Goal: Information Seeking & Learning: Find specific fact

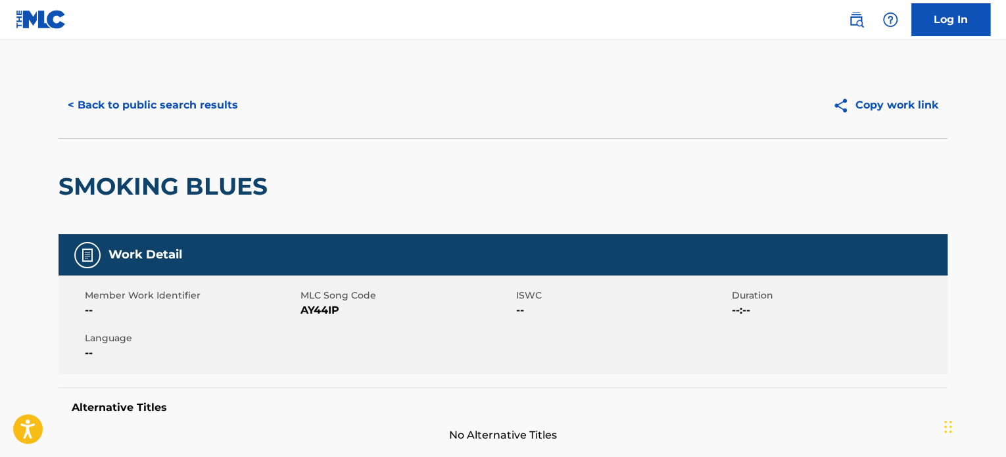
click at [195, 110] on button "< Back to public search results" at bounding box center [153, 105] width 189 height 33
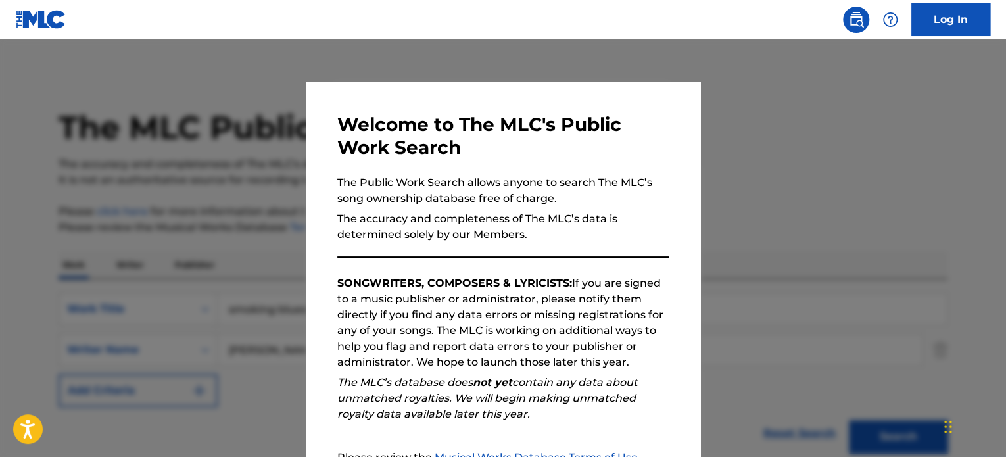
scroll to position [183, 0]
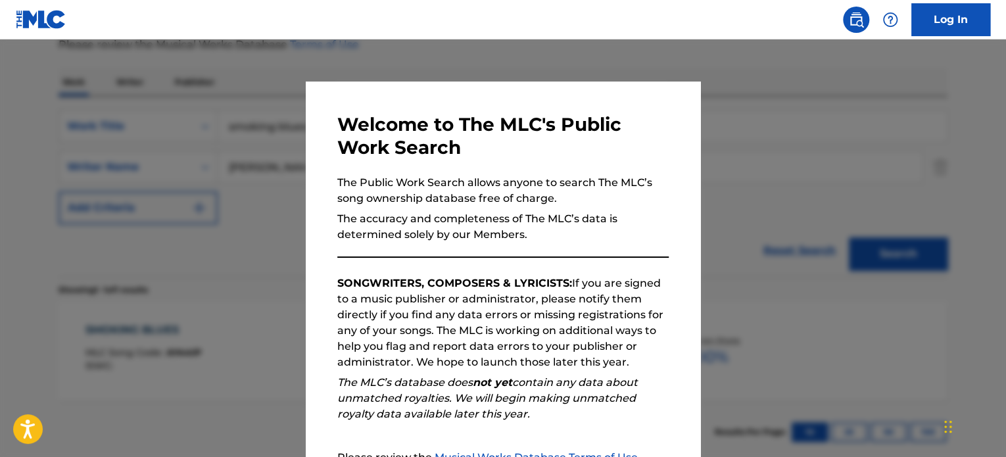
click at [199, 110] on div at bounding box center [503, 267] width 1006 height 457
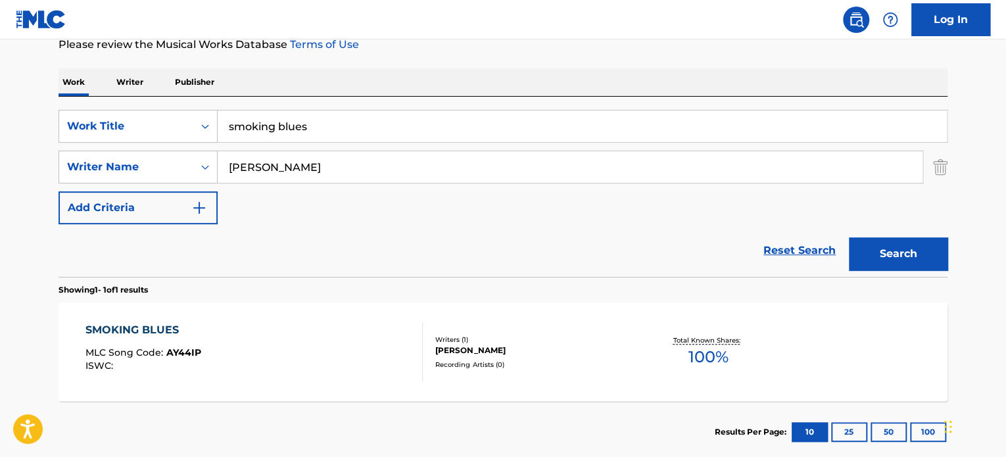
drag, startPoint x: 313, startPoint y: 124, endPoint x: 228, endPoint y: 115, distance: 85.3
click at [236, 110] on input "smoking blues" at bounding box center [582, 126] width 729 height 32
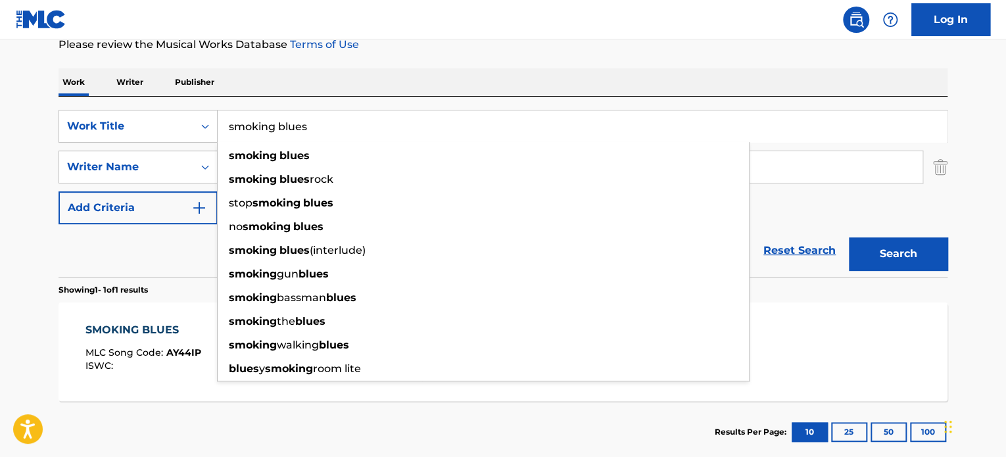
type input "s"
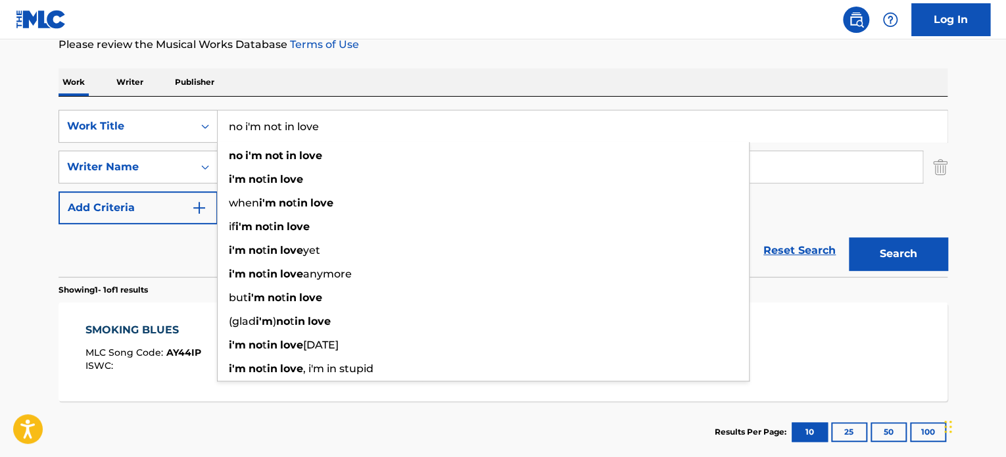
type input "no i'm not in love"
click at [351, 78] on div "Work Writer Publisher" at bounding box center [503, 82] width 889 height 28
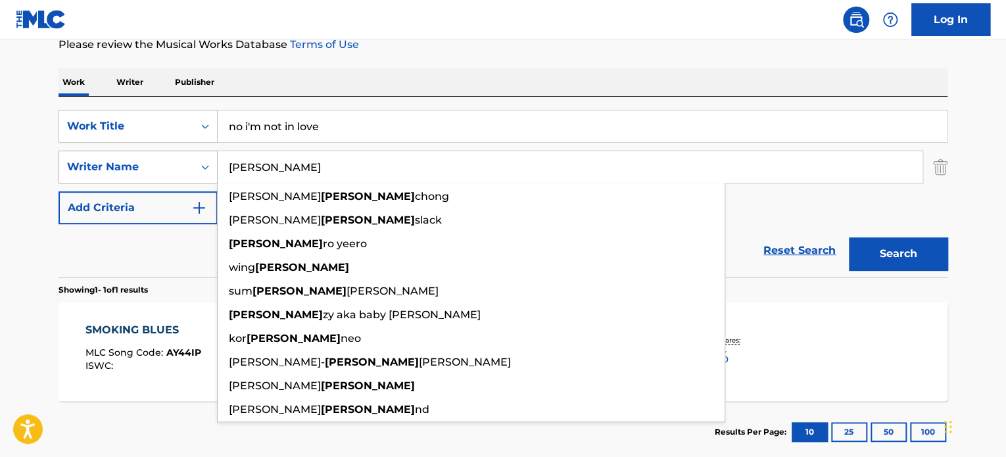
drag, startPoint x: 267, startPoint y: 176, endPoint x: 183, endPoint y: 169, distance: 83.8
click at [183, 169] on div "SearchWithCriteriad82e07a1-59a0-44ae-8e0b-4447158ba039 Writer Name [PERSON_NAME…" at bounding box center [503, 167] width 889 height 33
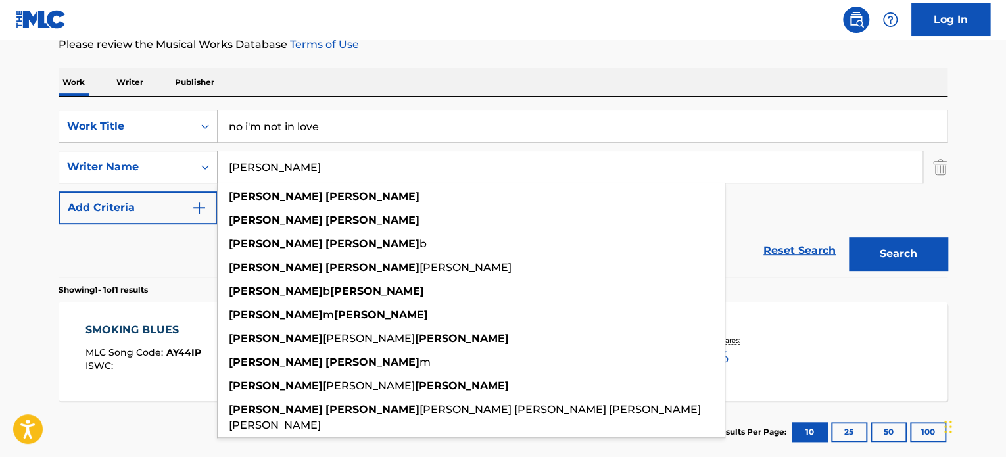
type input "[PERSON_NAME]"
click at [849, 237] on button "Search" at bounding box center [898, 253] width 99 height 33
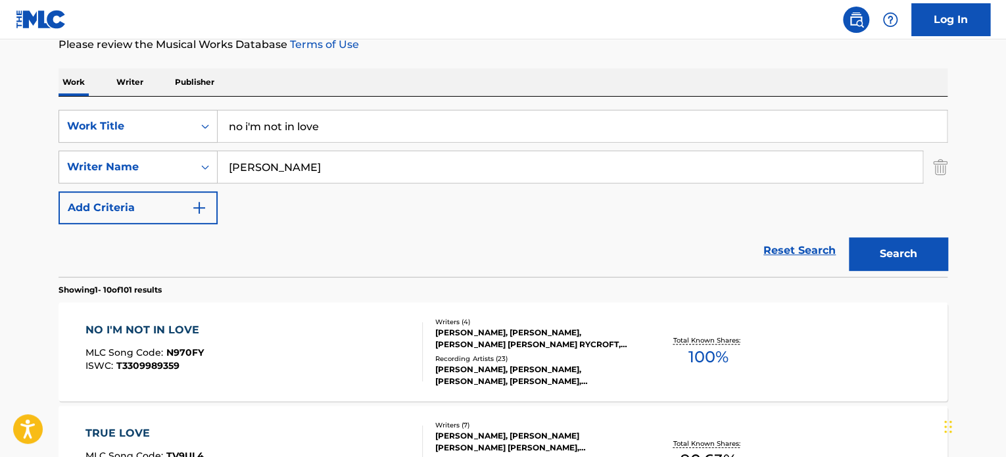
click at [158, 329] on div "NO I'M NOT IN LOVE" at bounding box center [145, 330] width 120 height 16
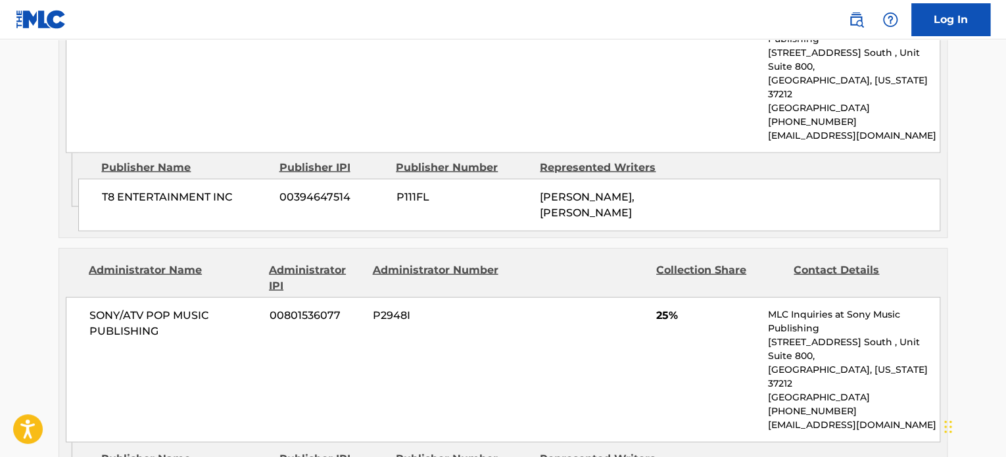
scroll to position [1240, 0]
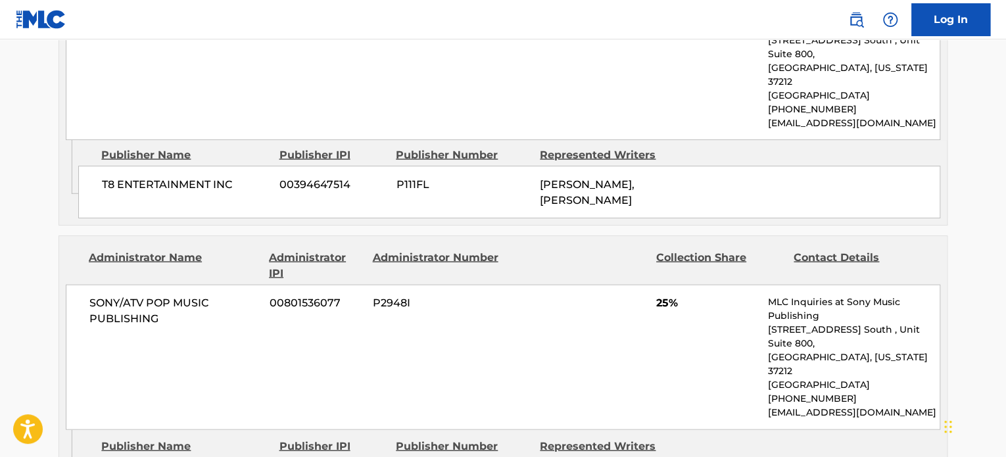
drag, startPoint x: 1005, startPoint y: 324, endPoint x: 1009, endPoint y: 350, distance: 26.1
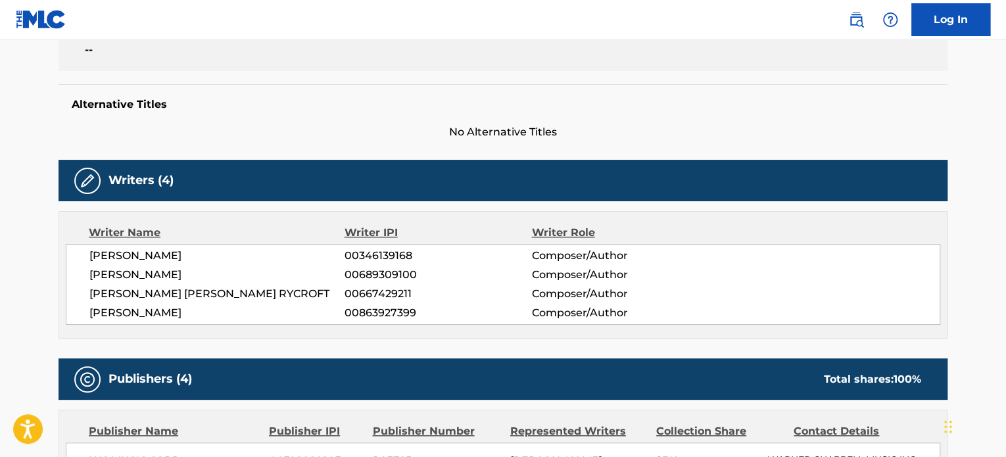
scroll to position [0, 0]
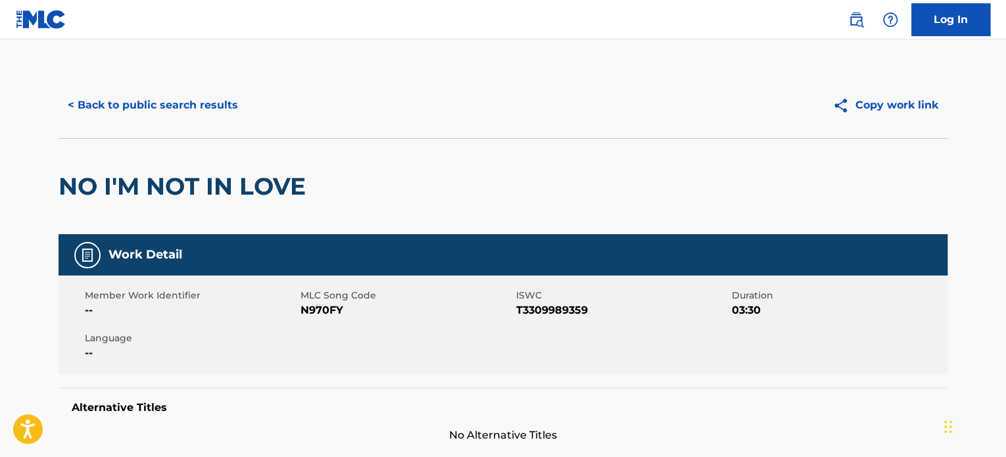
click at [153, 112] on button "< Back to public search results" at bounding box center [153, 105] width 189 height 33
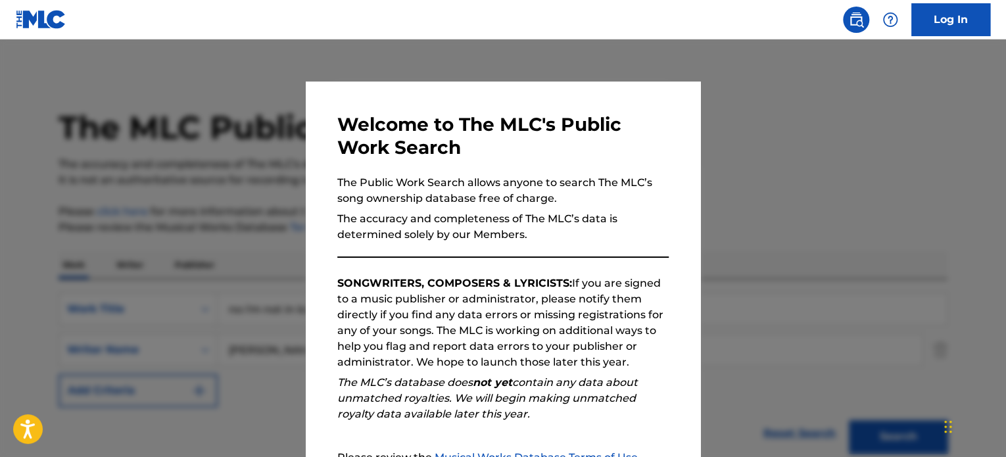
scroll to position [183, 0]
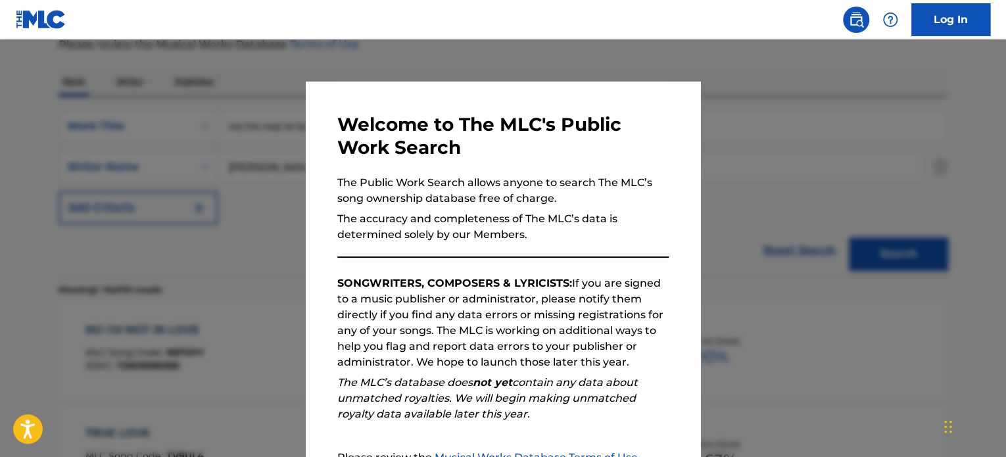
click at [162, 157] on div at bounding box center [503, 267] width 1006 height 457
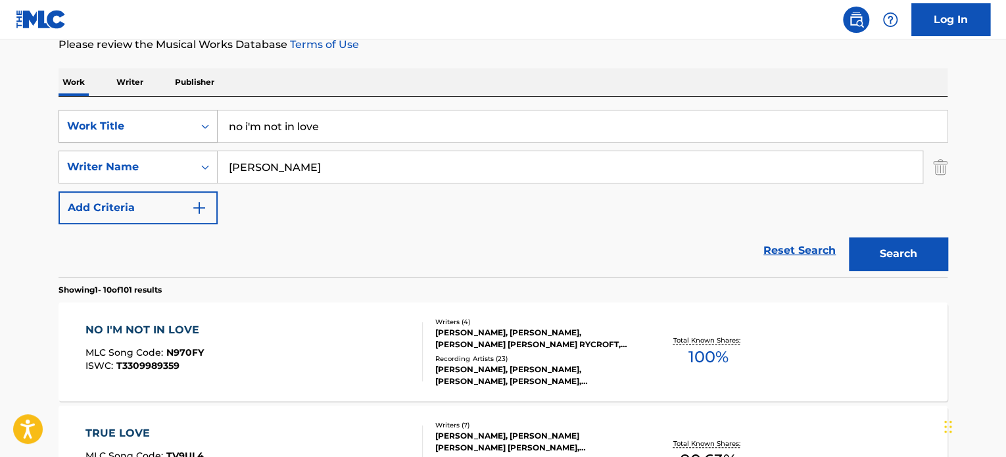
drag, startPoint x: 333, startPoint y: 127, endPoint x: 63, endPoint y: 118, distance: 270.4
click at [82, 124] on div "SearchWithCriteria6ea9367e-4292-4901-a133-2d7a45291683 Work Title no i'm not in…" at bounding box center [503, 126] width 889 height 33
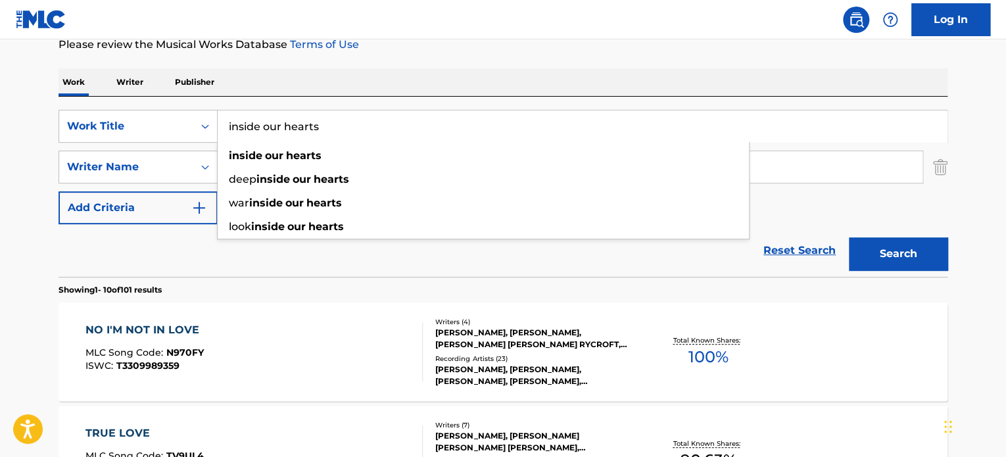
type input "inside our hearts"
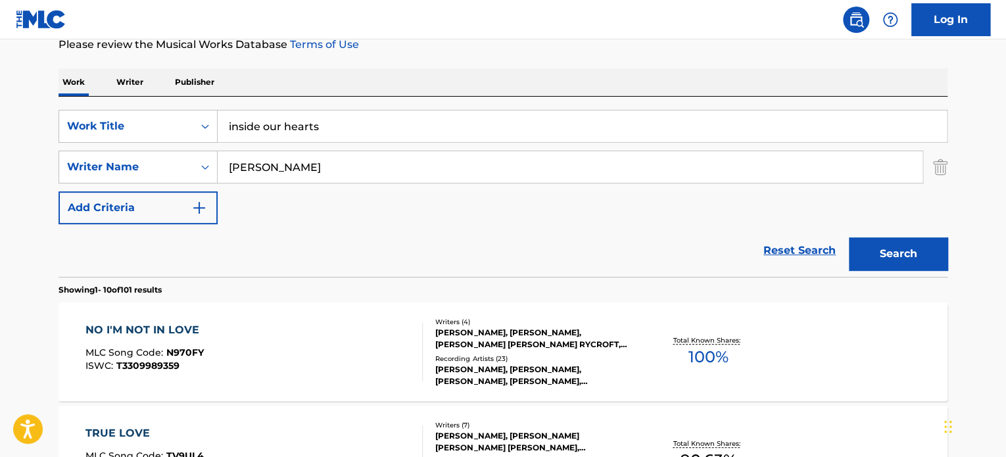
click at [331, 91] on div "Work Writer Publisher" at bounding box center [503, 82] width 889 height 28
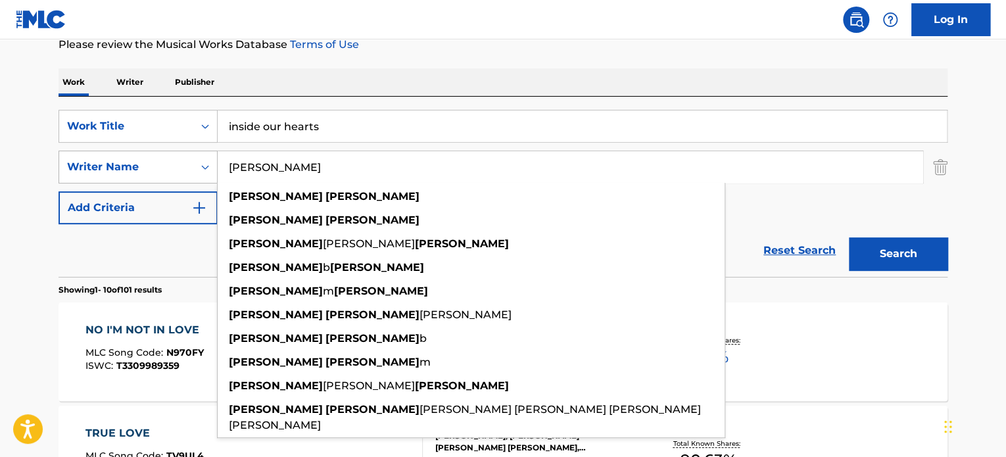
drag, startPoint x: 326, startPoint y: 173, endPoint x: 103, endPoint y: 153, distance: 223.8
click at [105, 155] on div "SearchWithCriteriad82e07a1-59a0-44ae-8e0b-4447158ba039 Writer [DEMOGRAPHIC_DATA…" at bounding box center [503, 167] width 889 height 33
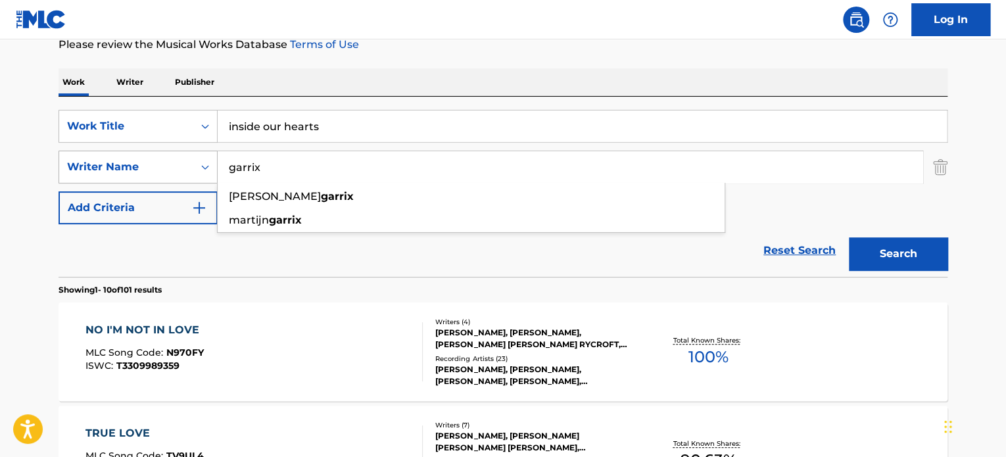
click at [849, 237] on button "Search" at bounding box center [898, 253] width 99 height 33
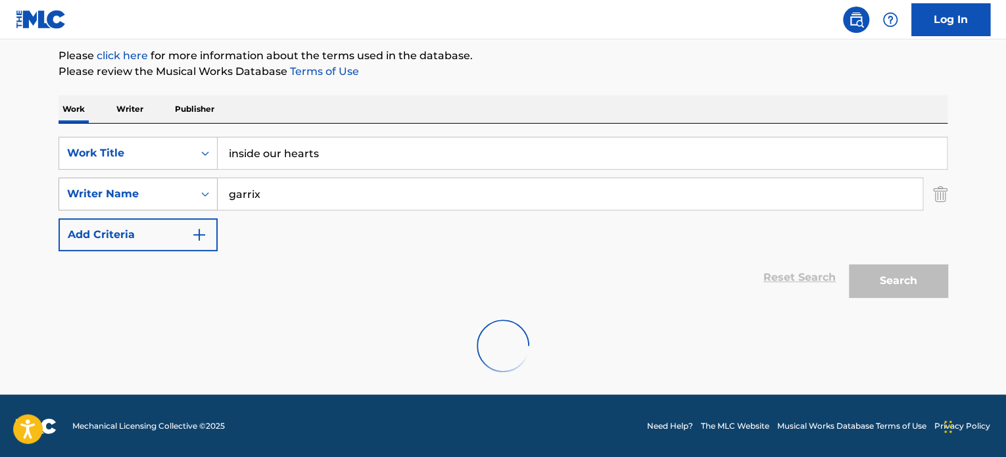
scroll to position [113, 0]
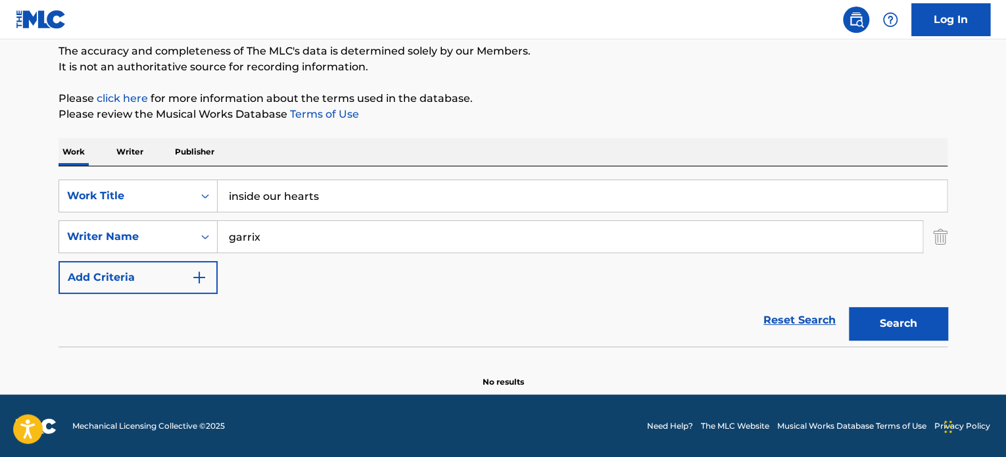
drag, startPoint x: 265, startPoint y: 241, endPoint x: 35, endPoint y: 222, distance: 231.0
click at [41, 223] on main "The MLC Public Work Search The accuracy and completeness of The MLC's data is d…" at bounding box center [503, 160] width 1006 height 468
paste input "[PERSON_NAME] [PERSON_NAME]"
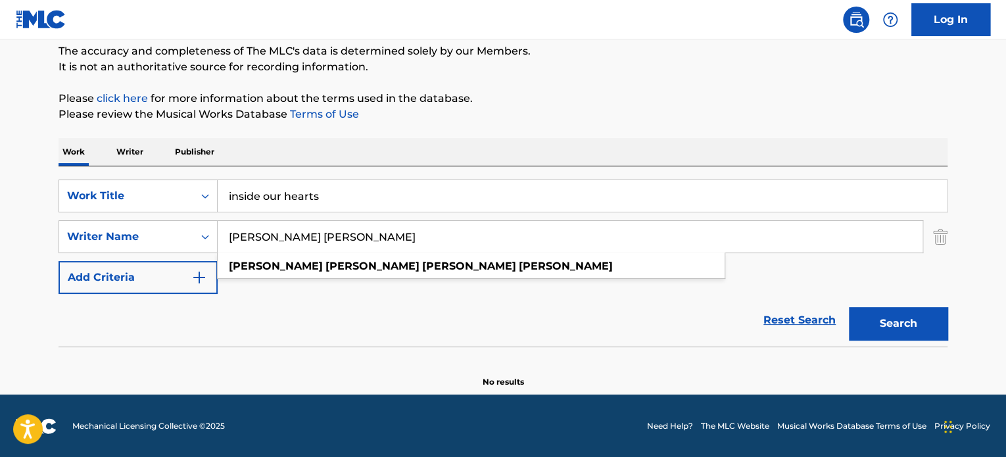
type input "[PERSON_NAME] [PERSON_NAME]"
click at [893, 320] on button "Search" at bounding box center [898, 323] width 99 height 33
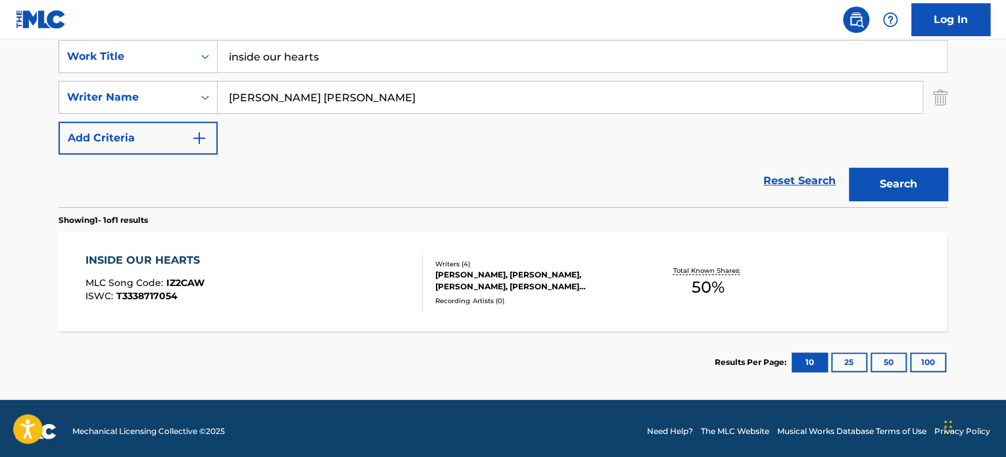
scroll to position [254, 0]
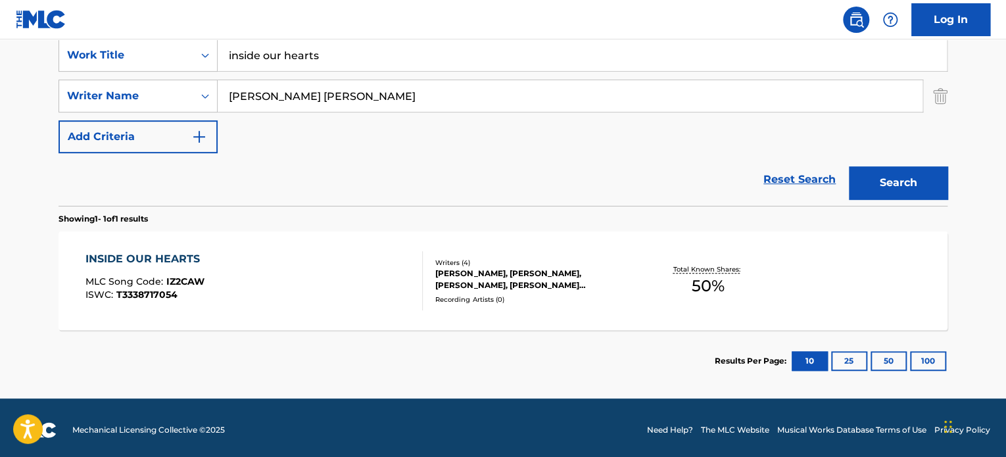
click at [132, 256] on div "INSIDE OUR HEARTS" at bounding box center [145, 259] width 121 height 16
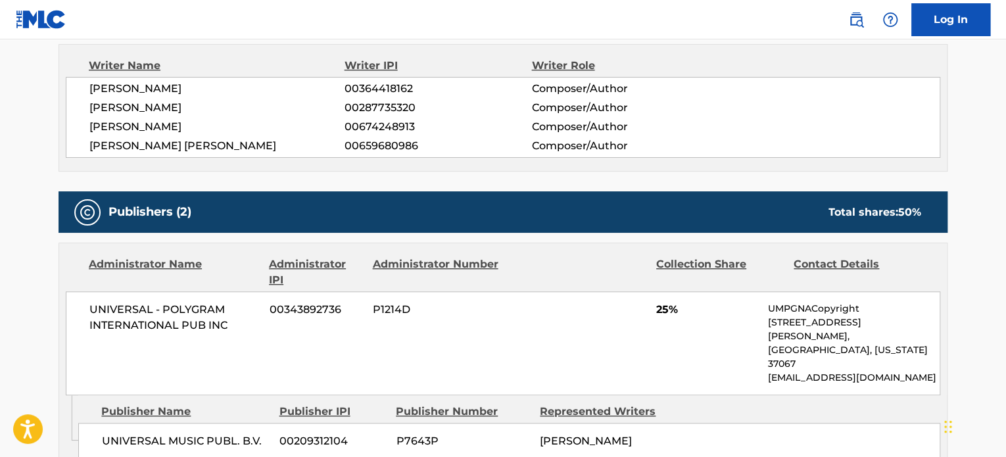
scroll to position [439, 0]
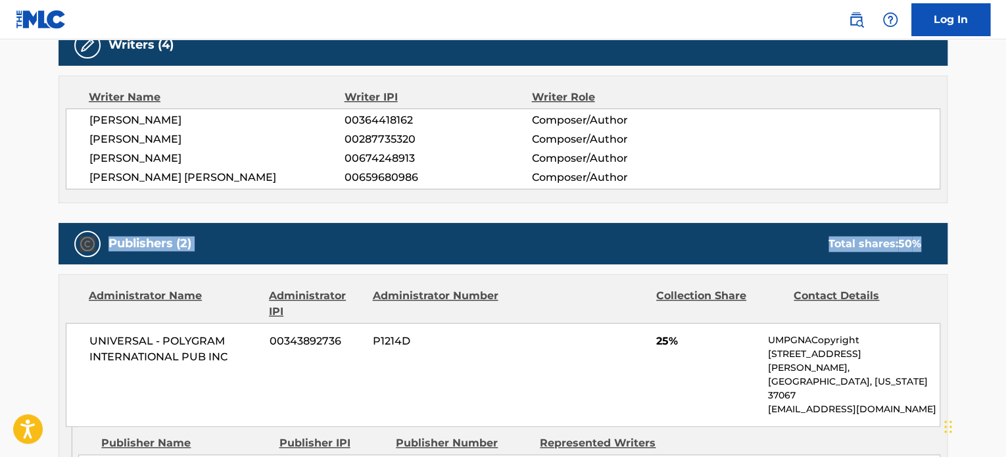
drag, startPoint x: 1005, startPoint y: 191, endPoint x: 1005, endPoint y: 225, distance: 33.5
click at [1005, 225] on main "< Back to public search results Copy work link INSIDE OUR HEARTS Work Detail Me…" at bounding box center [503, 210] width 1006 height 1219
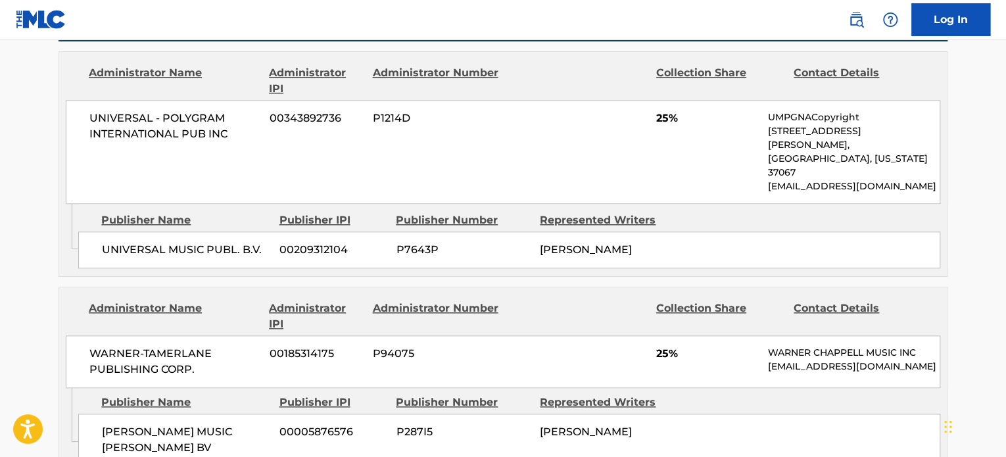
scroll to position [673, 0]
